Goal: Information Seeking & Learning: Learn about a topic

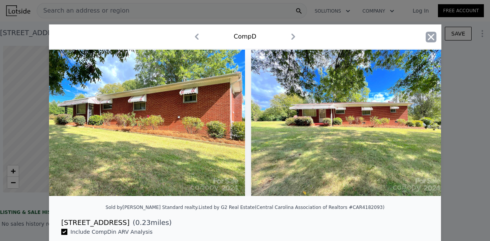
click at [427, 34] on icon "button" at bounding box center [430, 37] width 11 height 11
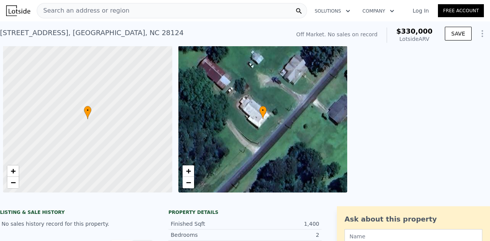
click at [105, 13] on span "Search an address or region" at bounding box center [83, 10] width 92 height 9
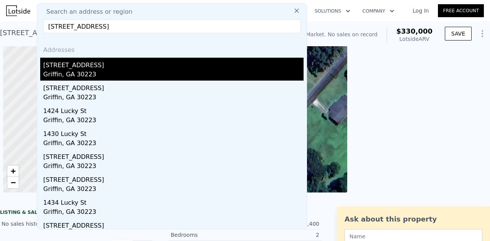
type input "[STREET_ADDRESS]"
click at [118, 66] on div "[STREET_ADDRESS]" at bounding box center [173, 64] width 260 height 12
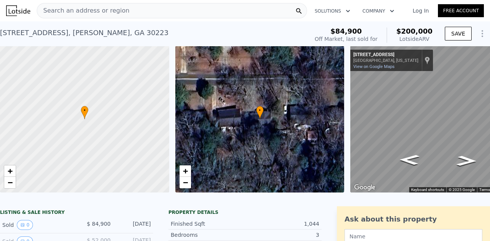
click at [73, 15] on span "Search an address or region" at bounding box center [83, 10] width 92 height 9
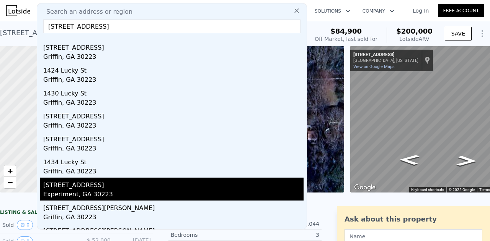
scroll to position [44, 0]
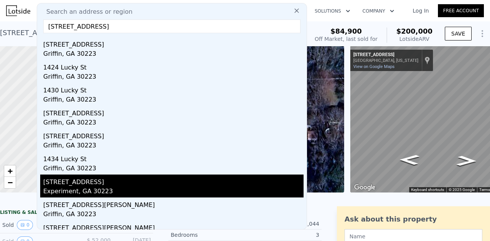
type input "[STREET_ADDRESS]"
click at [111, 186] on div "[STREET_ADDRESS]" at bounding box center [173, 181] width 260 height 12
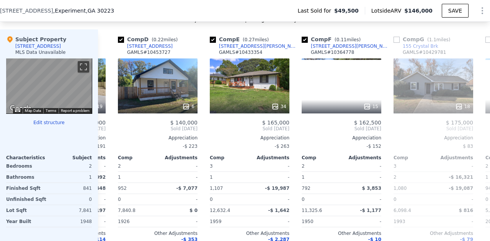
scroll to position [0, 339]
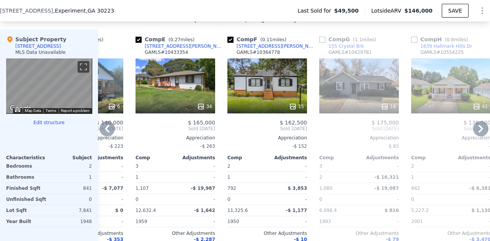
click at [264, 99] on div "15" at bounding box center [267, 86] width 80 height 55
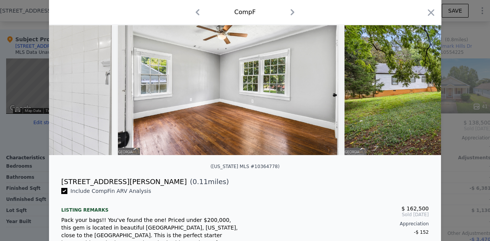
scroll to position [0, 2881]
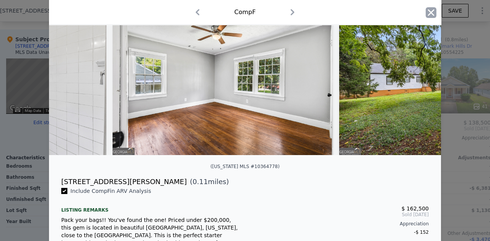
click at [425, 16] on icon "button" at bounding box center [430, 12] width 11 height 11
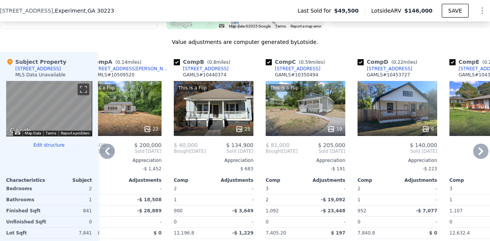
scroll to position [624, 0]
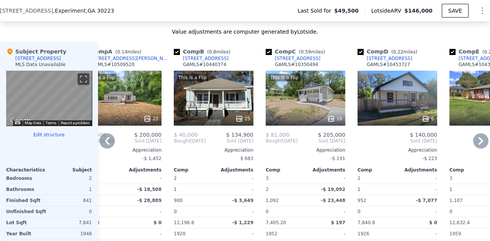
click at [303, 105] on div "This is a Flip 19" at bounding box center [306, 98] width 80 height 55
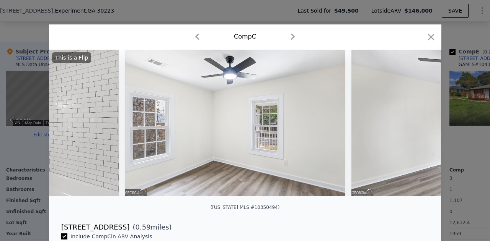
scroll to position [0, 2417]
click at [426, 41] on icon "button" at bounding box center [430, 37] width 11 height 11
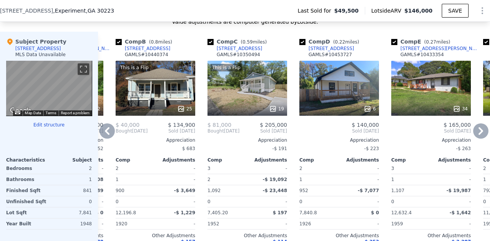
scroll to position [635, 0]
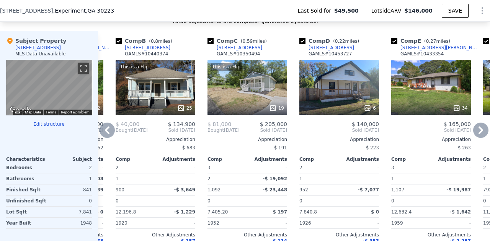
click at [344, 89] on div "6" at bounding box center [339, 87] width 80 height 55
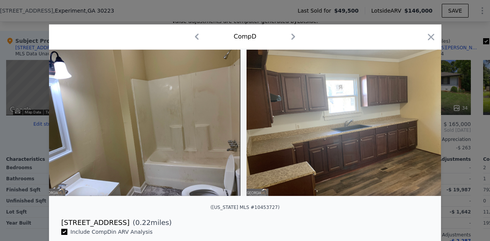
scroll to position [0, 732]
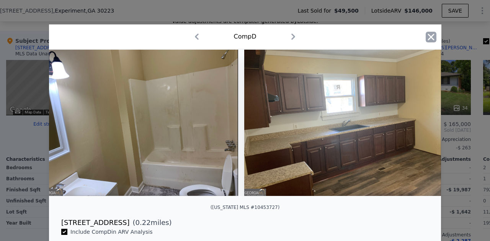
click at [426, 41] on icon "button" at bounding box center [430, 37] width 11 height 11
